Goal: Communication & Community: Answer question/provide support

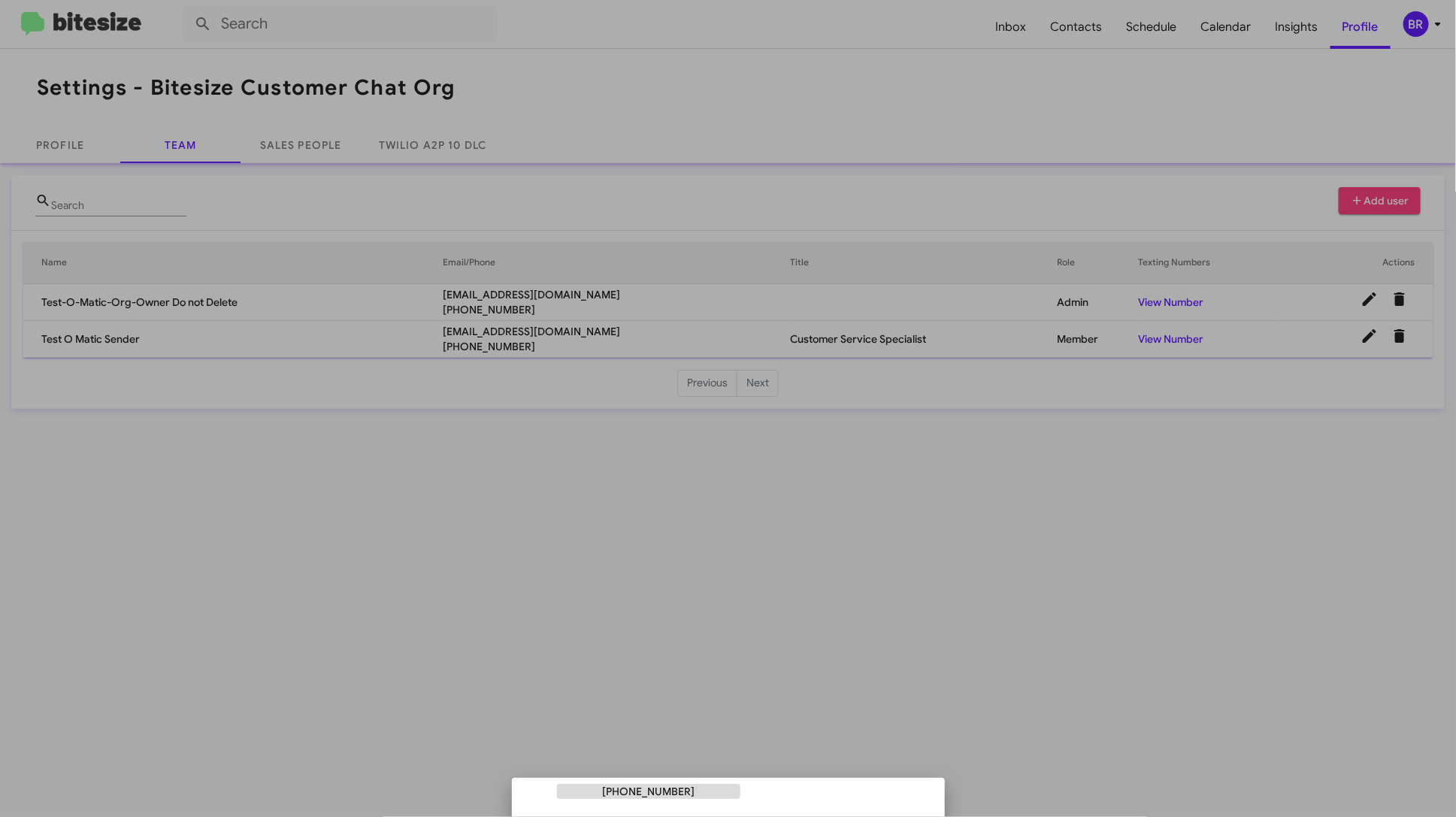
drag, startPoint x: 0, startPoint y: 0, endPoint x: 986, endPoint y: 56, distance: 987.6
click at [986, 56] on div at bounding box center [728, 408] width 1456 height 817
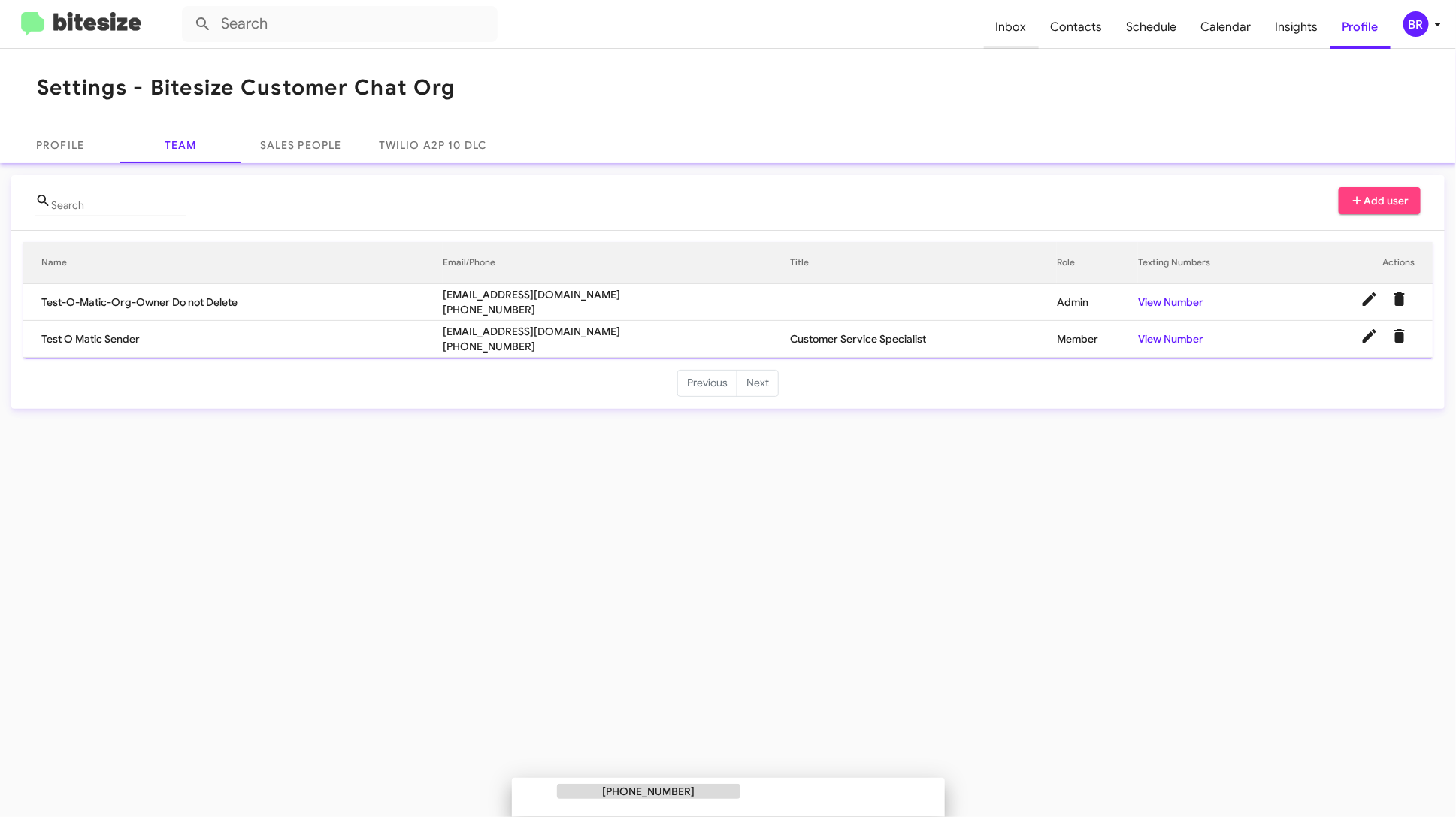
click at [1022, 35] on span "Inbox" at bounding box center [1011, 27] width 55 height 44
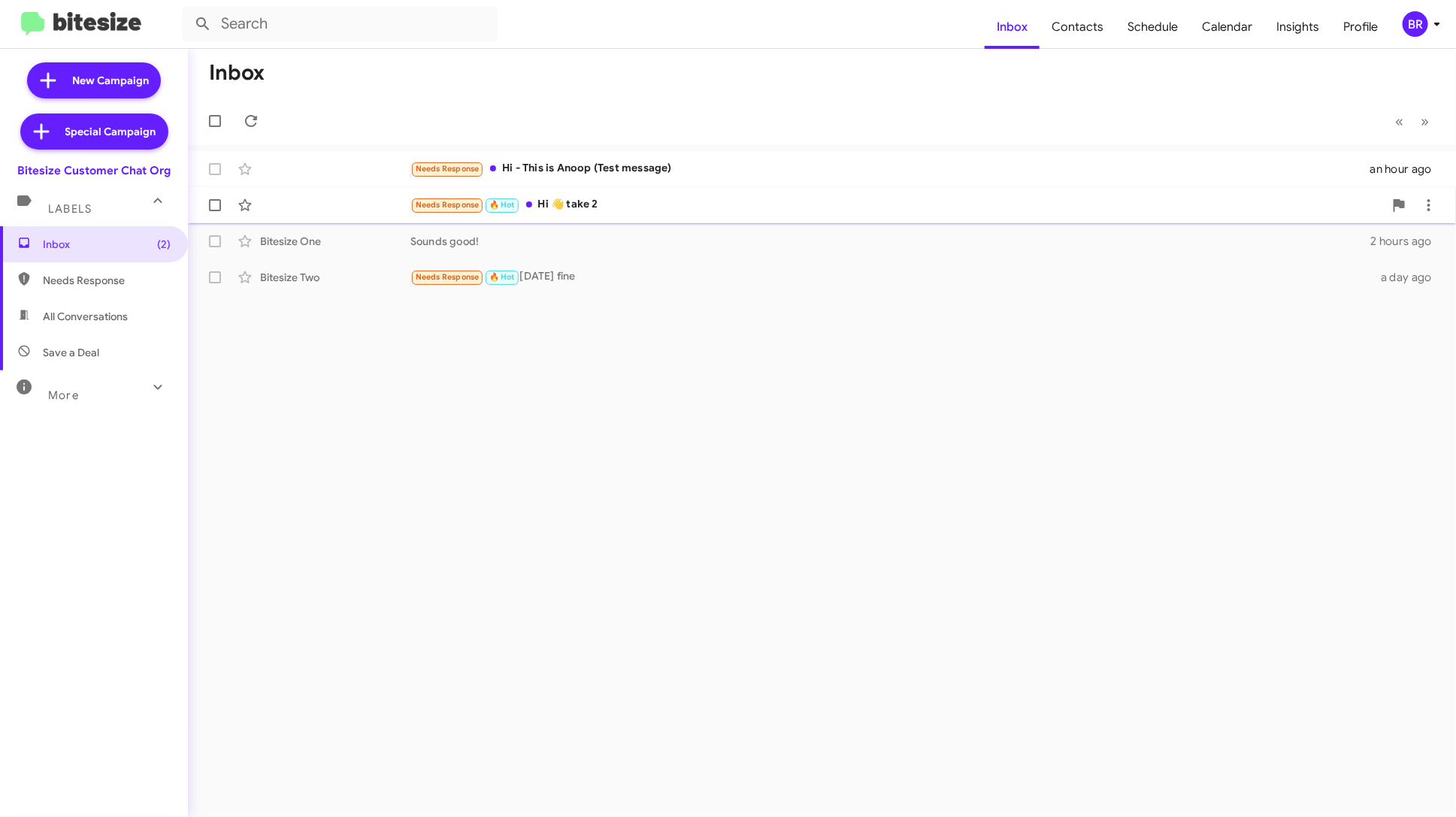
click at [847, 215] on div "Needs Response 🔥 Hot Hi 👋 take 2 2 hours ago" at bounding box center [822, 205] width 1244 height 30
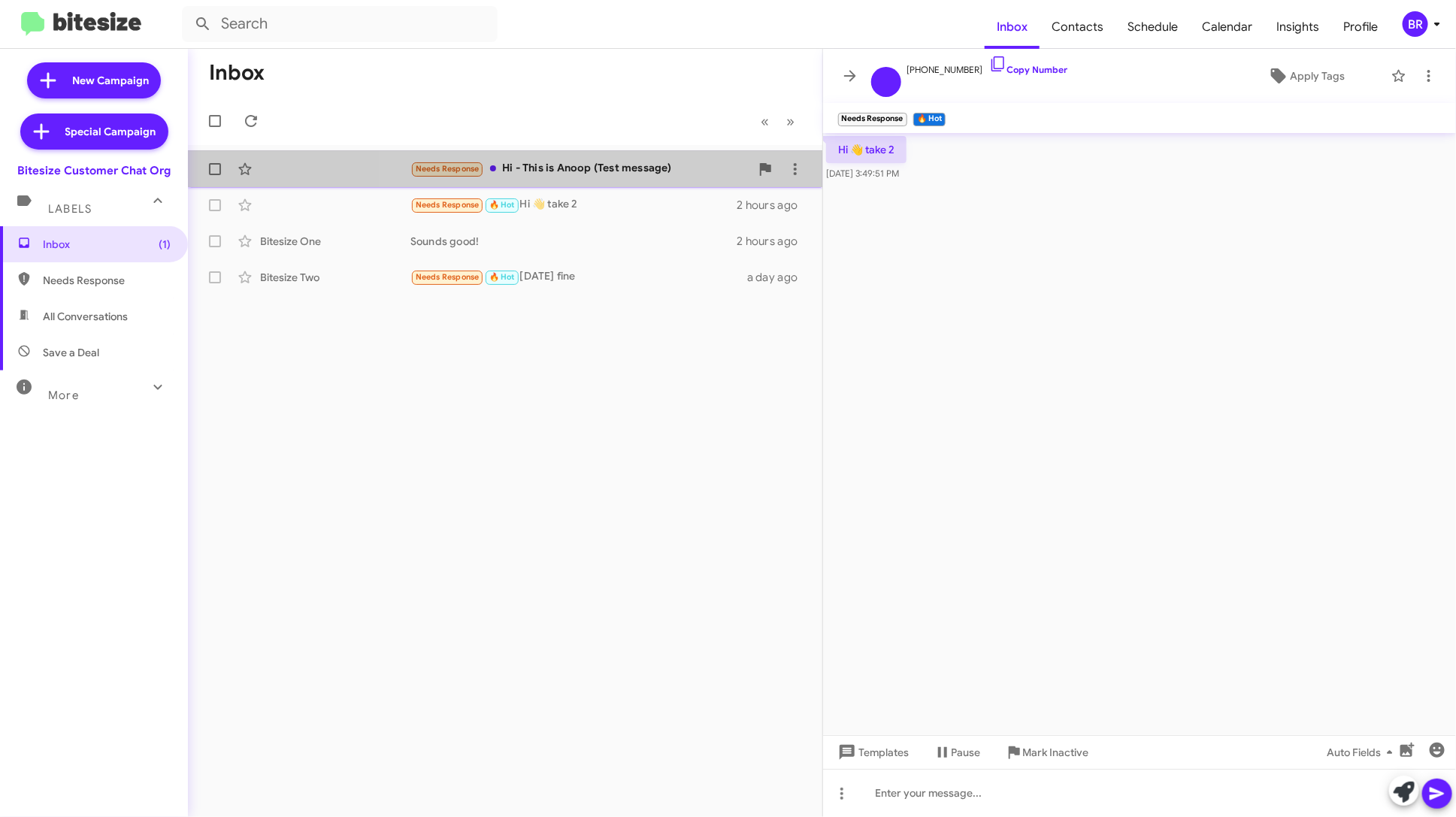
click at [687, 166] on div "Needs Response Hi - This is Anoop (Test message)" at bounding box center [580, 169] width 340 height 17
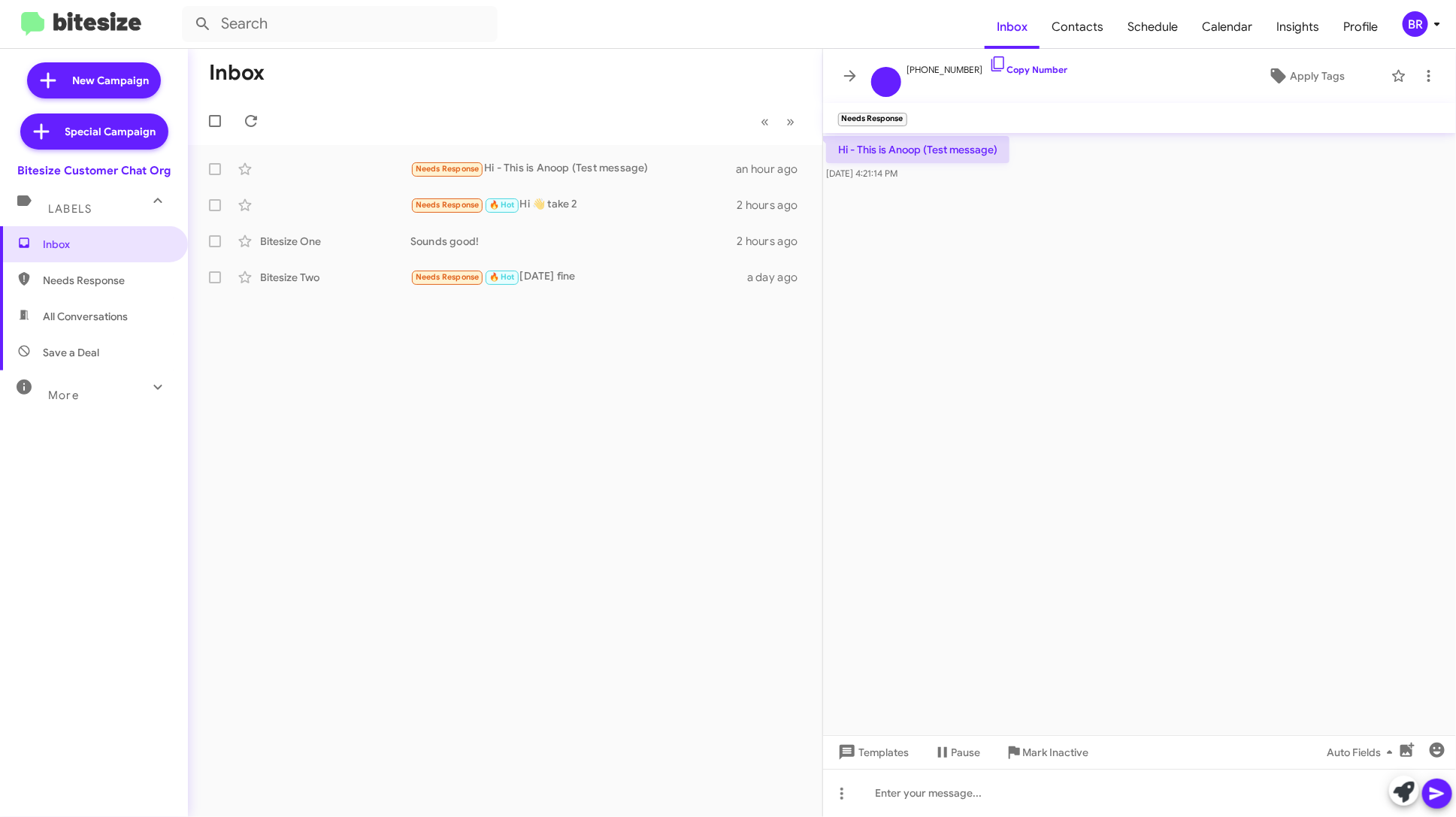
click at [1437, 24] on icon at bounding box center [1437, 24] width 5 height 4
